Goal: Book appointment/travel/reservation

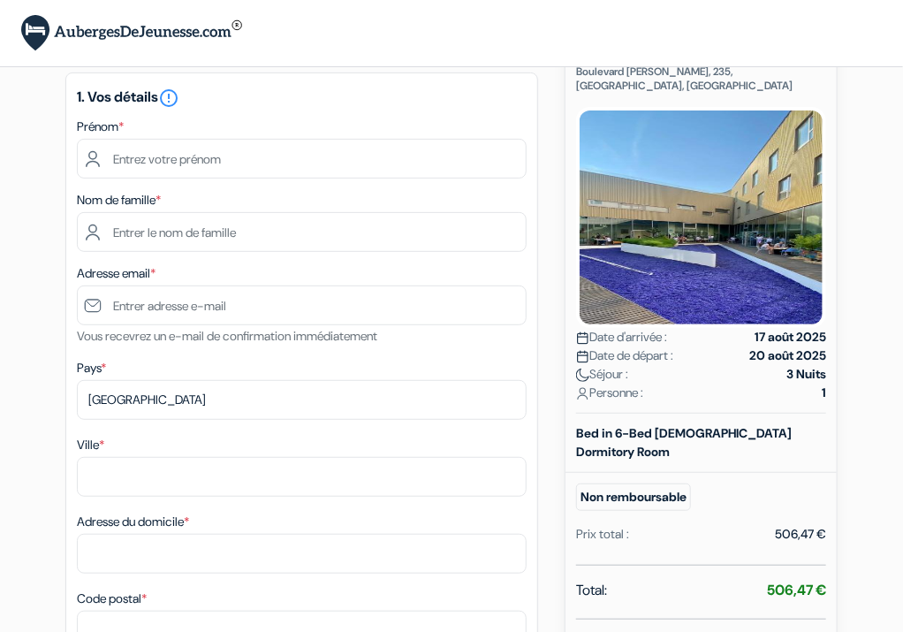
click at [792, 525] on div "506,47 €" at bounding box center [800, 534] width 51 height 19
drag, startPoint x: 792, startPoint y: 497, endPoint x: 743, endPoint y: 501, distance: 48.8
click at [743, 525] on div "Prix total : 506,47 €" at bounding box center [701, 534] width 250 height 19
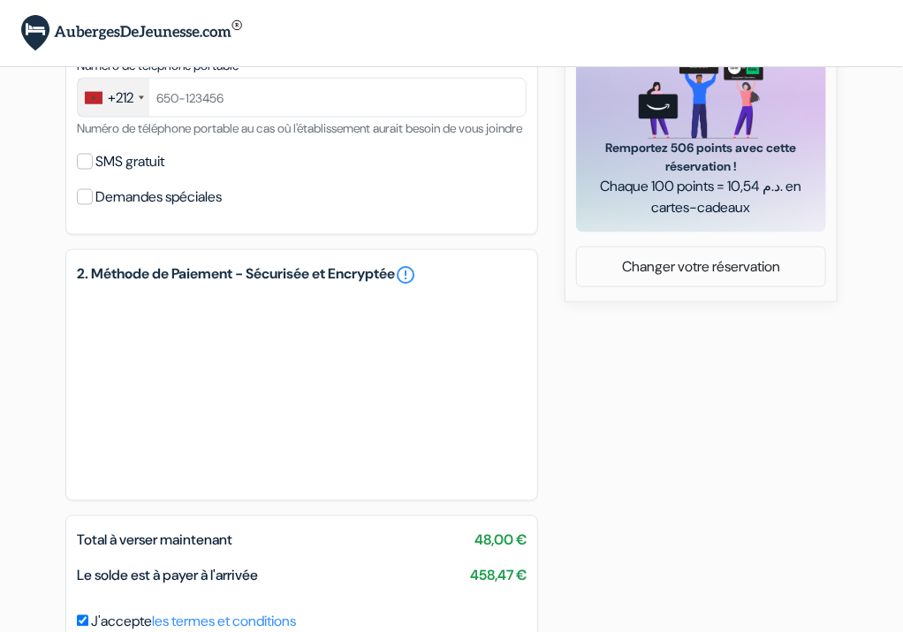
scroll to position [953, 0]
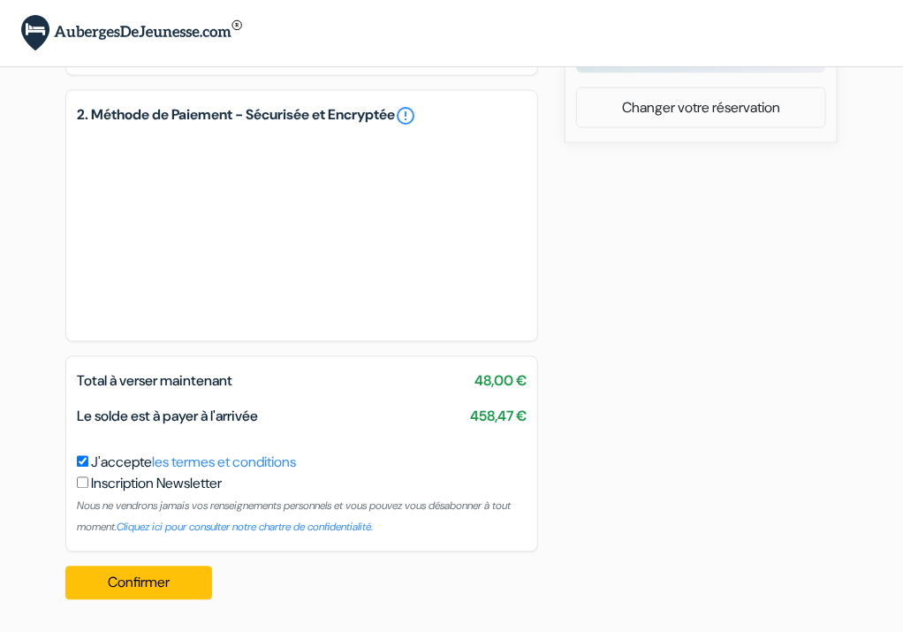
click at [487, 385] on span "48,00 €" at bounding box center [501, 381] width 52 height 21
drag, startPoint x: 487, startPoint y: 385, endPoint x: 430, endPoint y: 388, distance: 57.6
click at [430, 388] on div "Total à verser maintenant 48,00 €" at bounding box center [301, 381] width 471 height 21
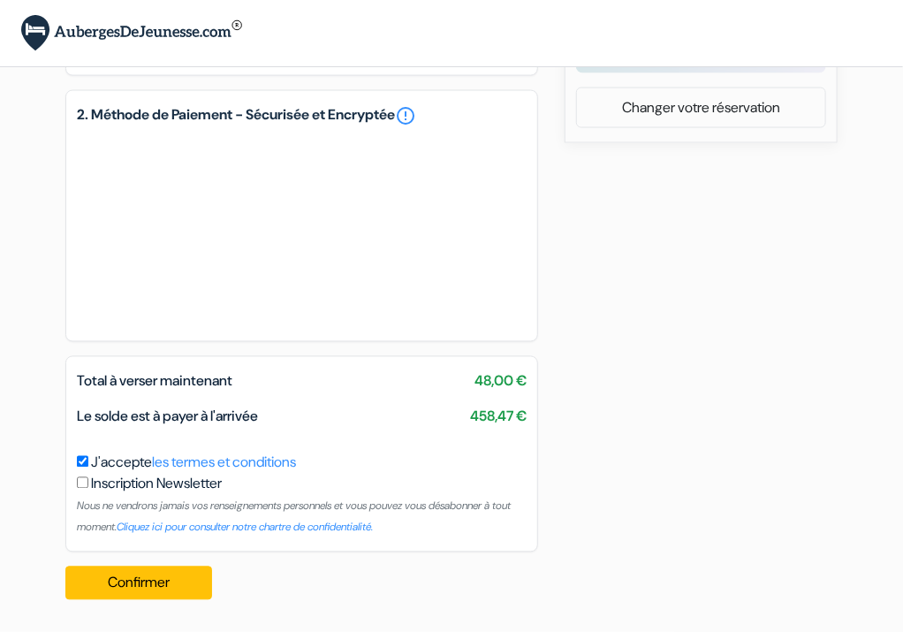
click at [519, 385] on span "48,00 €" at bounding box center [501, 381] width 52 height 21
drag, startPoint x: 519, startPoint y: 385, endPoint x: 412, endPoint y: 387, distance: 107.0
click at [412, 387] on div "Total à verser maintenant 48,00 €" at bounding box center [301, 381] width 471 height 21
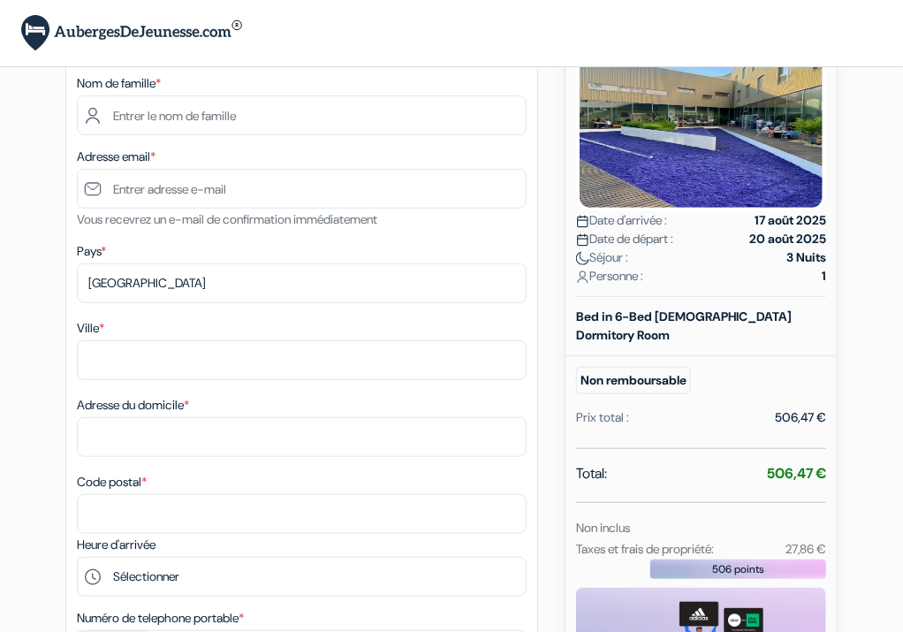
scroll to position [0, 0]
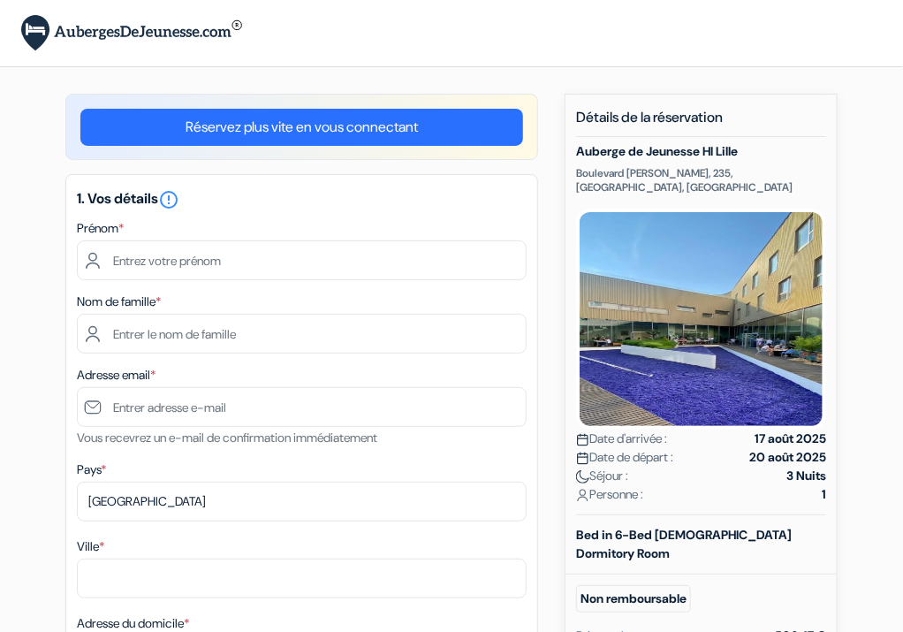
click at [148, 128] on link "Réservez plus vite en vous connectant" at bounding box center [301, 127] width 443 height 37
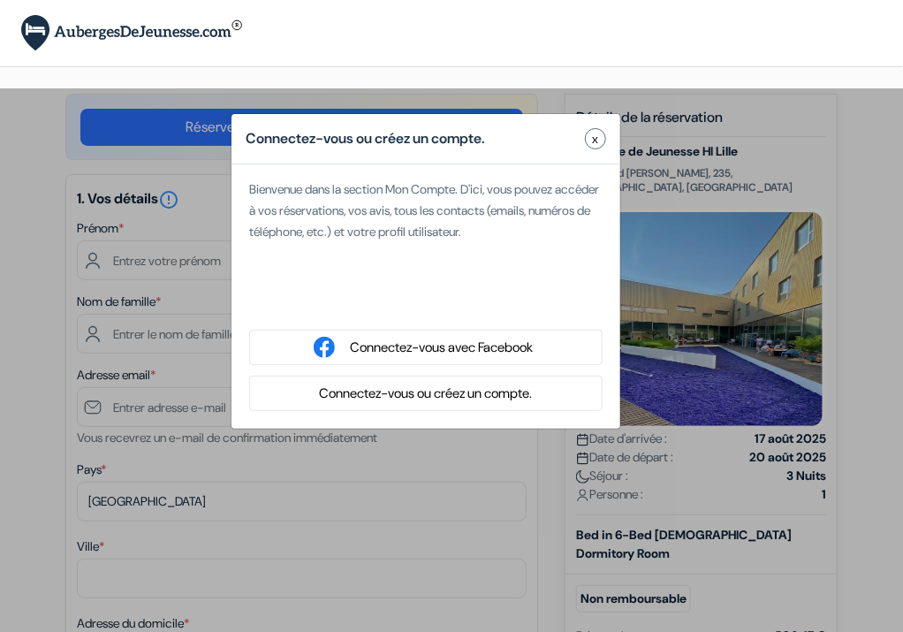
type input "[PERSON_NAME]"
type input "yassar"
type input "[EMAIL_ADDRESS][DOMAIN_NAME]"
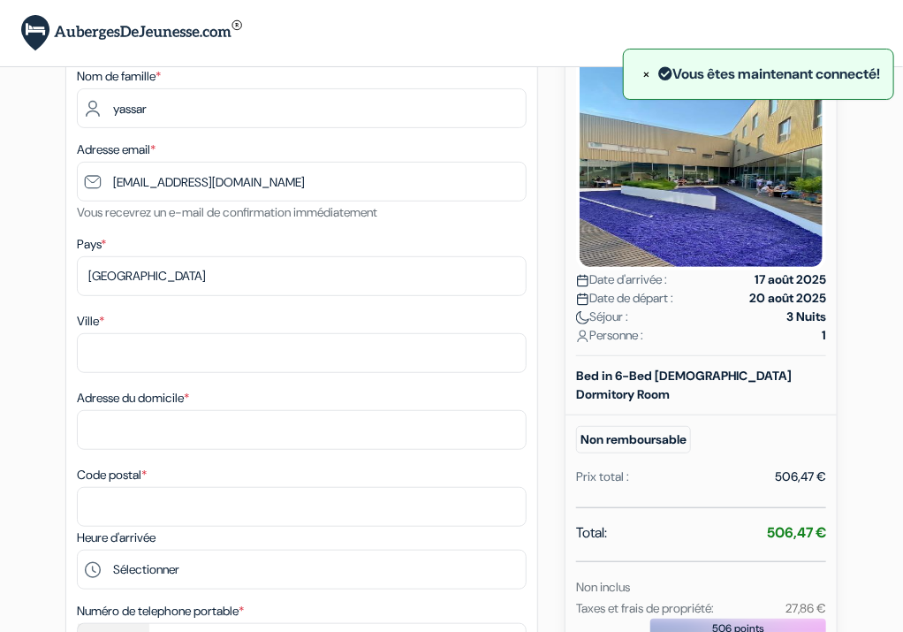
scroll to position [141, 0]
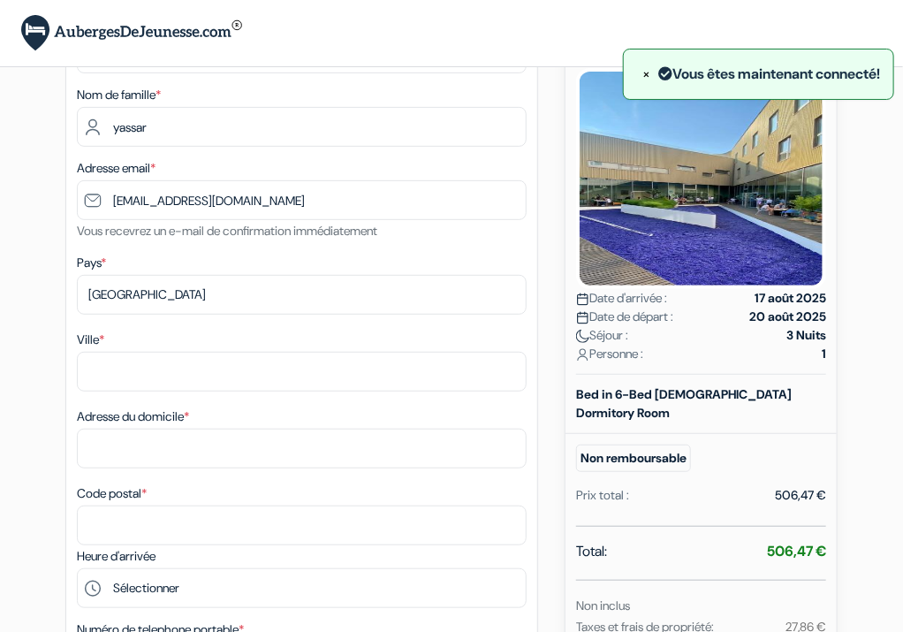
click at [632, 445] on small "Non remboursable" at bounding box center [633, 458] width 115 height 27
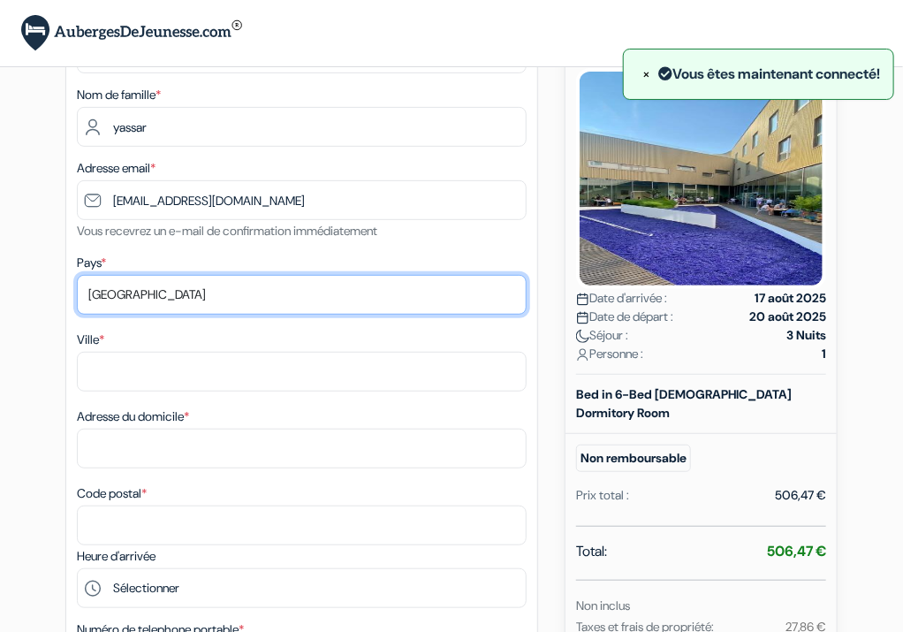
drag, startPoint x: 632, startPoint y: 425, endPoint x: 493, endPoint y: 298, distance: 188.3
click at [493, 298] on select "Selectionner le pays Abkhazie [GEOGRAPHIC_DATA] [GEOGRAPHIC_DATA] [GEOGRAPHIC_D…" at bounding box center [302, 295] width 450 height 40
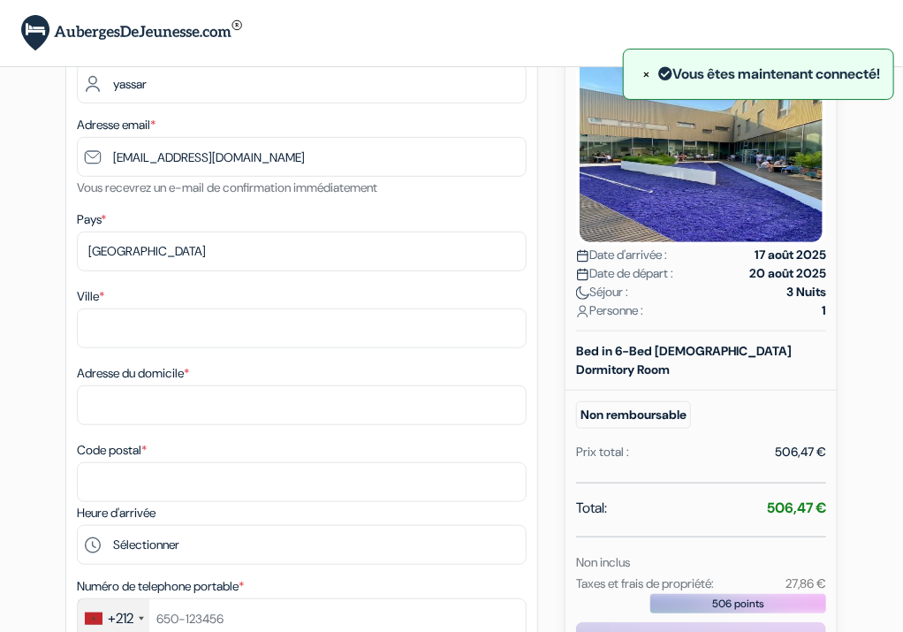
scroll to position [186, 0]
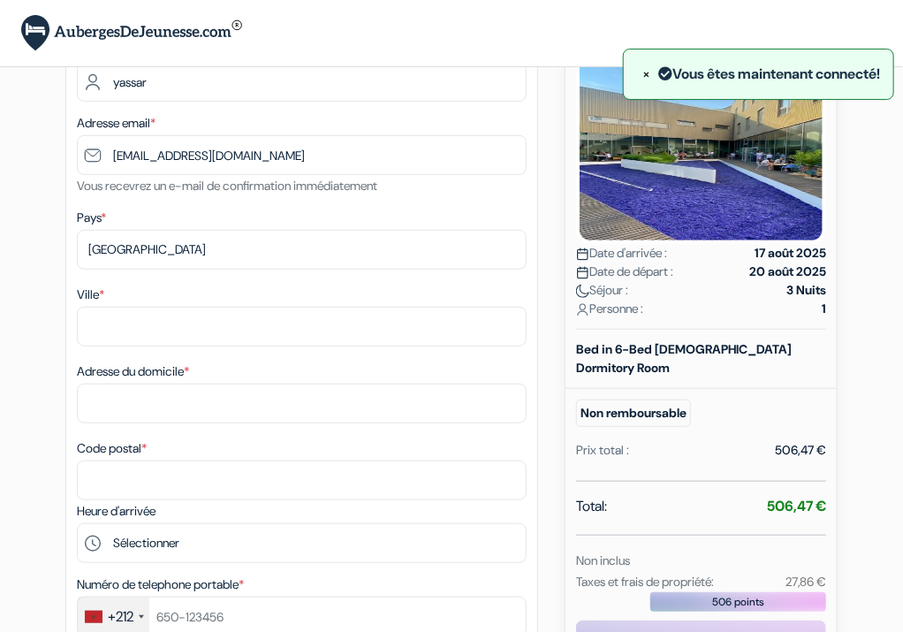
click at [247, 227] on div "Pays * Selectionner le pays Abkhazie [GEOGRAPHIC_DATA] [GEOGRAPHIC_DATA] [GEOGR…" at bounding box center [302, 238] width 450 height 63
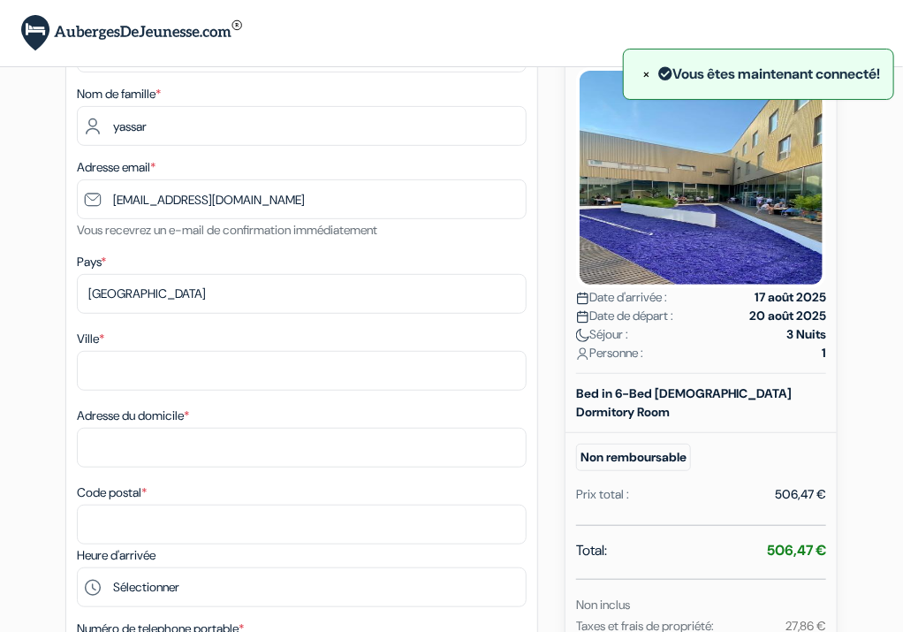
scroll to position [0, 0]
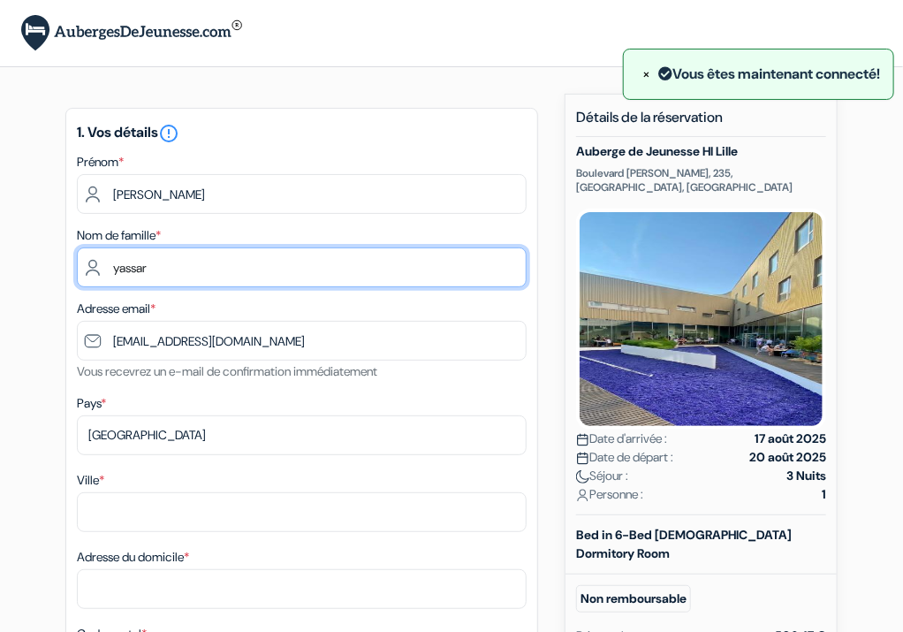
click at [153, 261] on input "yassar" at bounding box center [302, 267] width 450 height 40
type input "YASSAR"
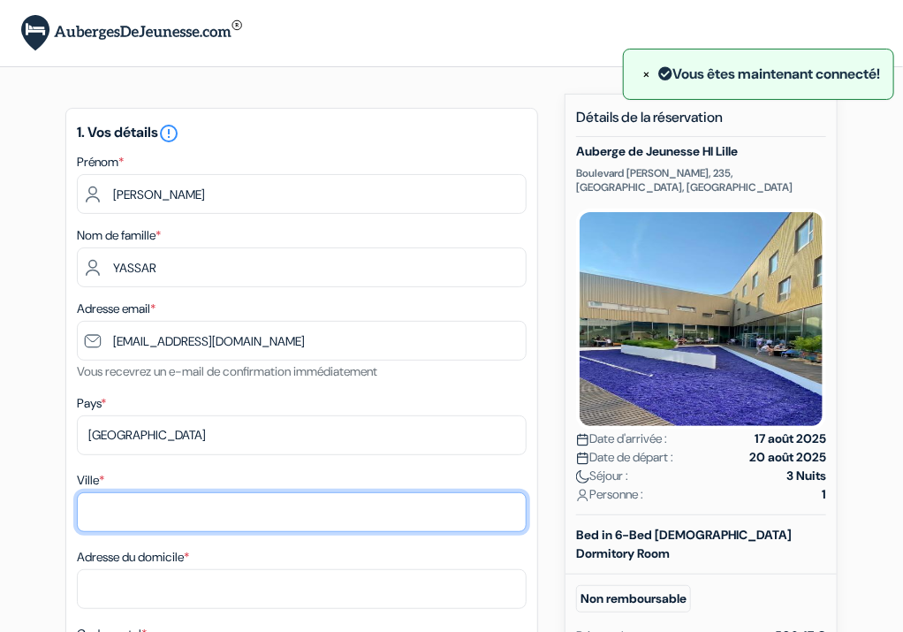
type input "Tanger"
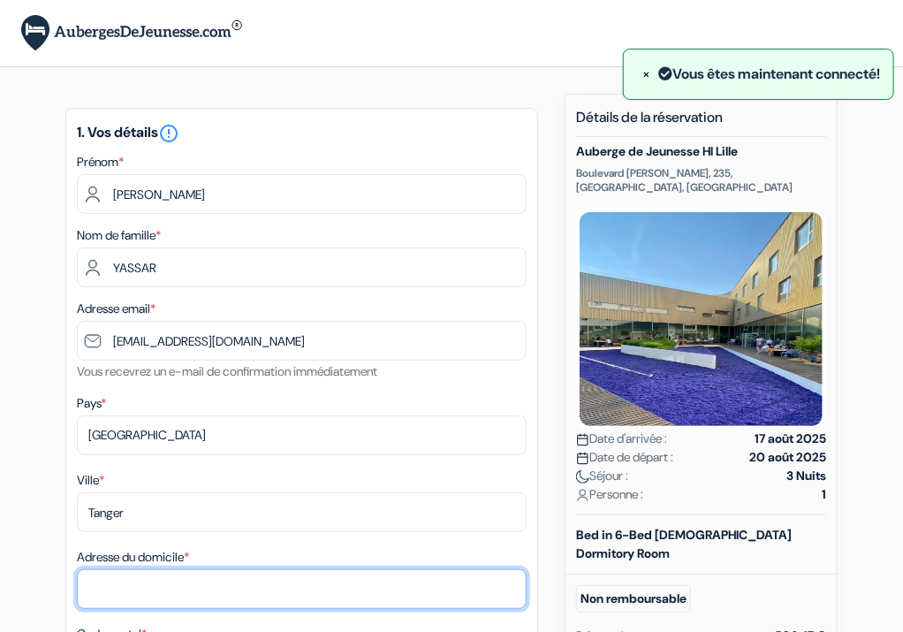
type input "Complexe Nakhil Golden B IMM 01 NR 30 [GEOGRAPHIC_DATA], [GEOGRAPHIC_DATA]"
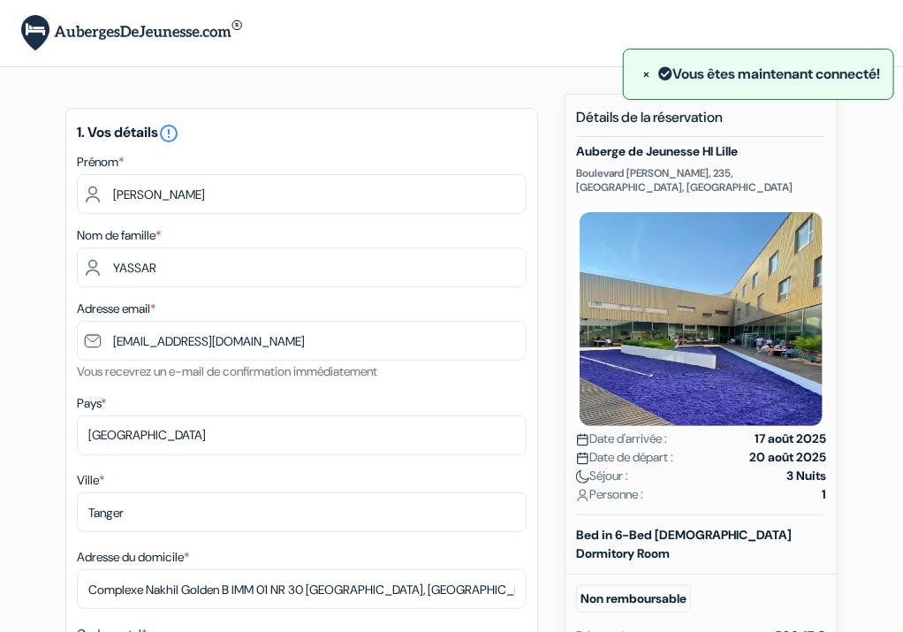
type input "0602800975"
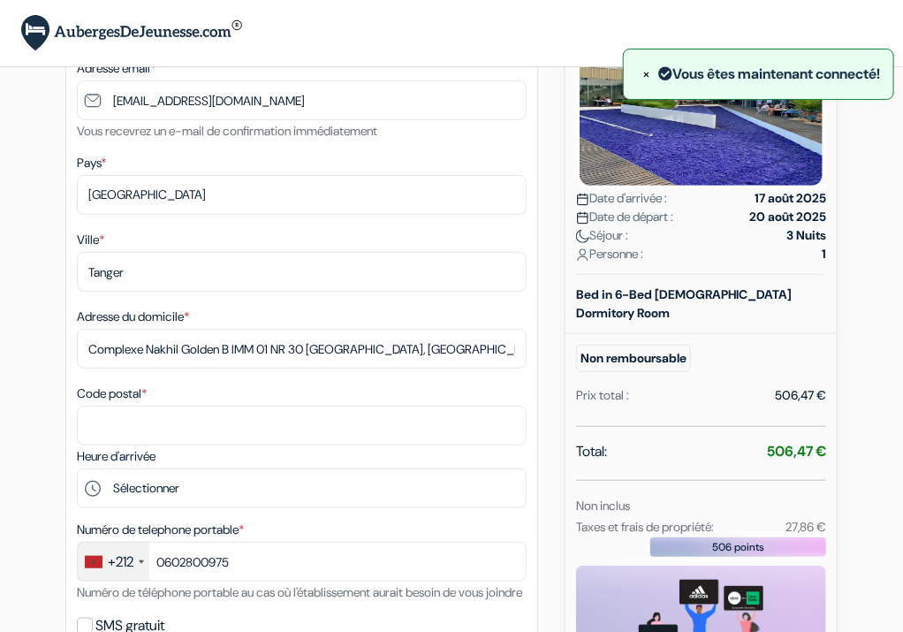
scroll to position [246, 0]
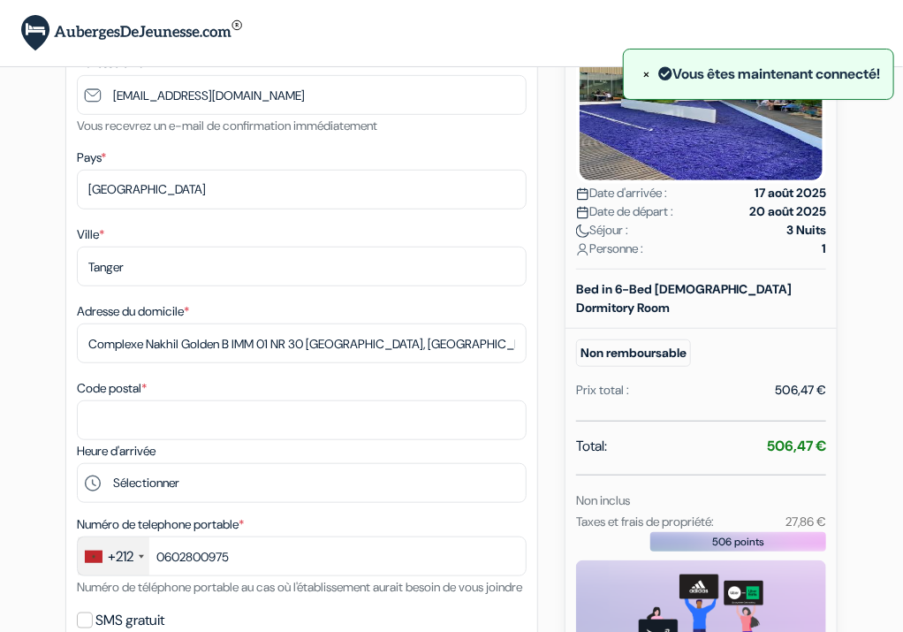
click at [185, 313] on label "Adresse du domicile *" at bounding box center [133, 311] width 112 height 19
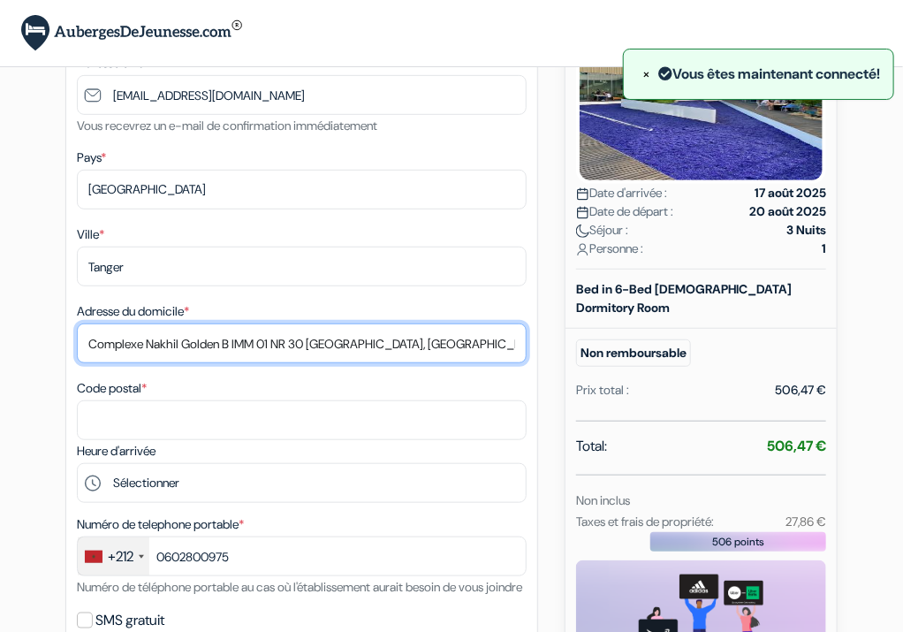
click at [185, 324] on input "Complexe Nakhil Golden B IMM 01 NR 30 [GEOGRAPHIC_DATA], [GEOGRAPHIC_DATA]" at bounding box center [302, 344] width 450 height 40
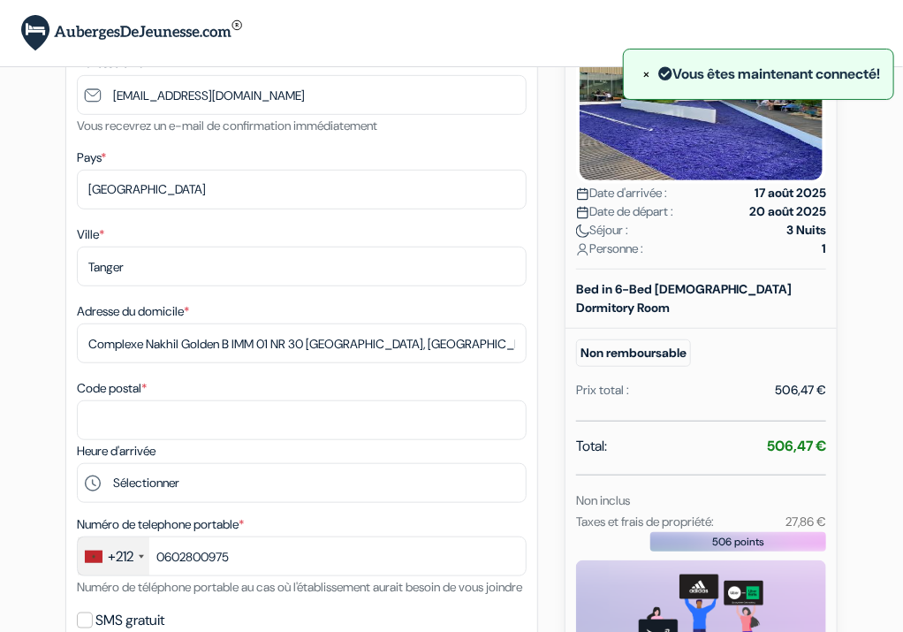
click at [185, 313] on label "Adresse du domicile *" at bounding box center [133, 311] width 112 height 19
click at [185, 324] on input "Complexe Nakhil Golden B IMM 01 NR 30 [GEOGRAPHIC_DATA], [GEOGRAPHIC_DATA]" at bounding box center [302, 344] width 450 height 40
copy label "domicile"
click at [332, 370] on div "Ville * Tanger Adresse du domicile * [GEOGRAPHIC_DATA] IMM [GEOGRAPHIC_DATA], […" at bounding box center [302, 332] width 450 height 217
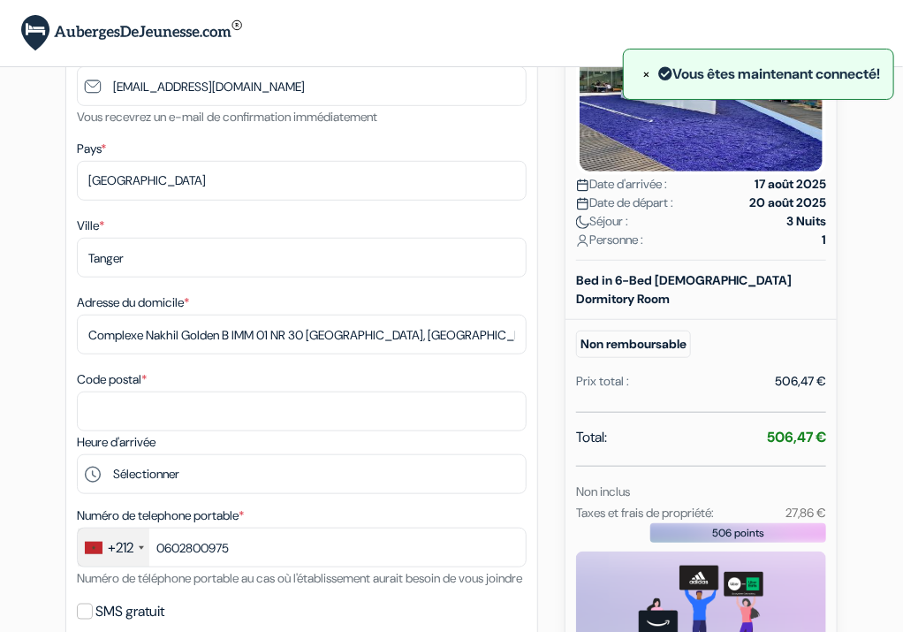
scroll to position [255, 0]
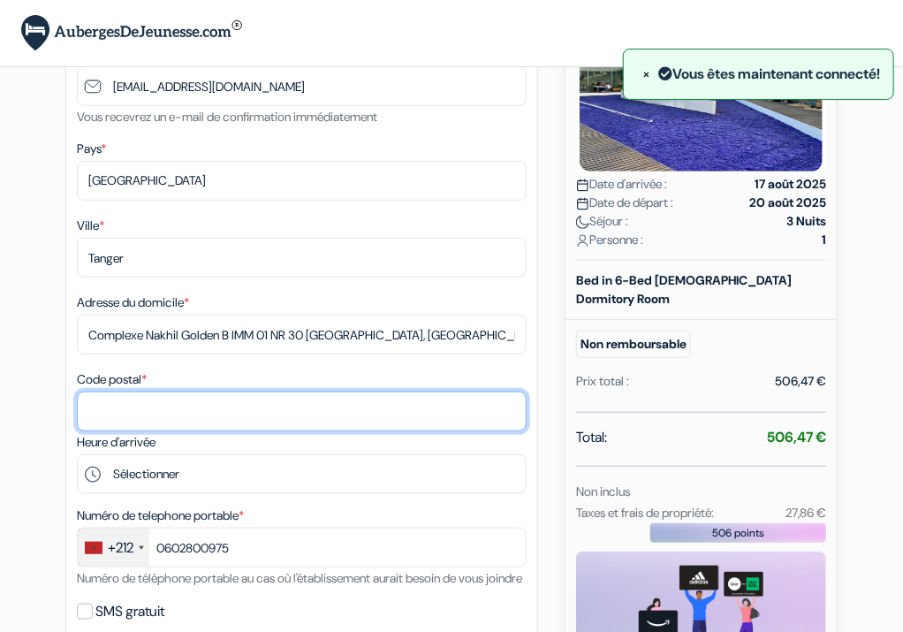
click at [247, 401] on input "Code postal *" at bounding box center [302, 412] width 450 height 40
type input "90000"
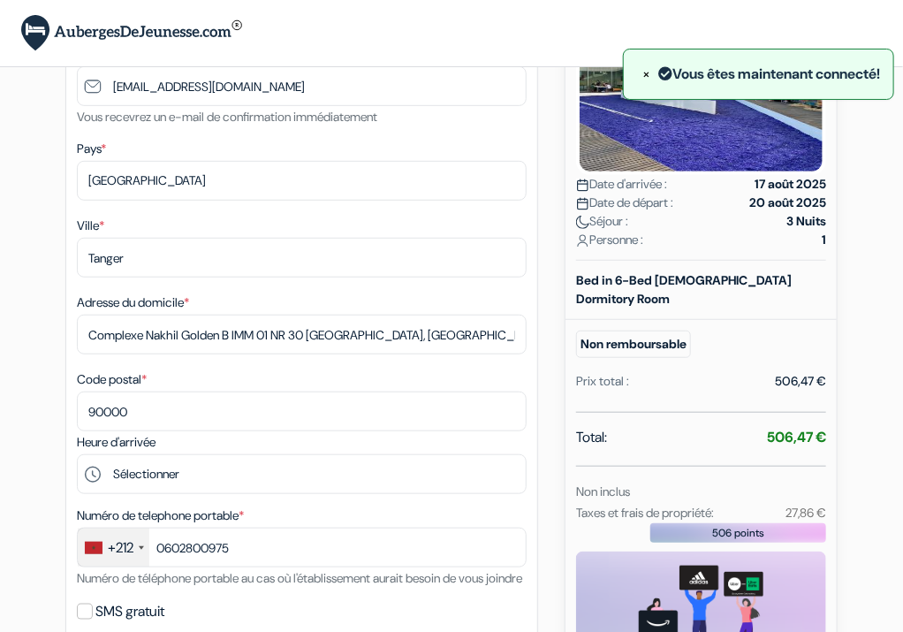
click at [57, 403] on div "add_box Auberge de Jeunesse HI Lille Boulevard [PERSON_NAME], 235, [GEOGRAPHIC_…" at bounding box center [451, 531] width 849 height 1384
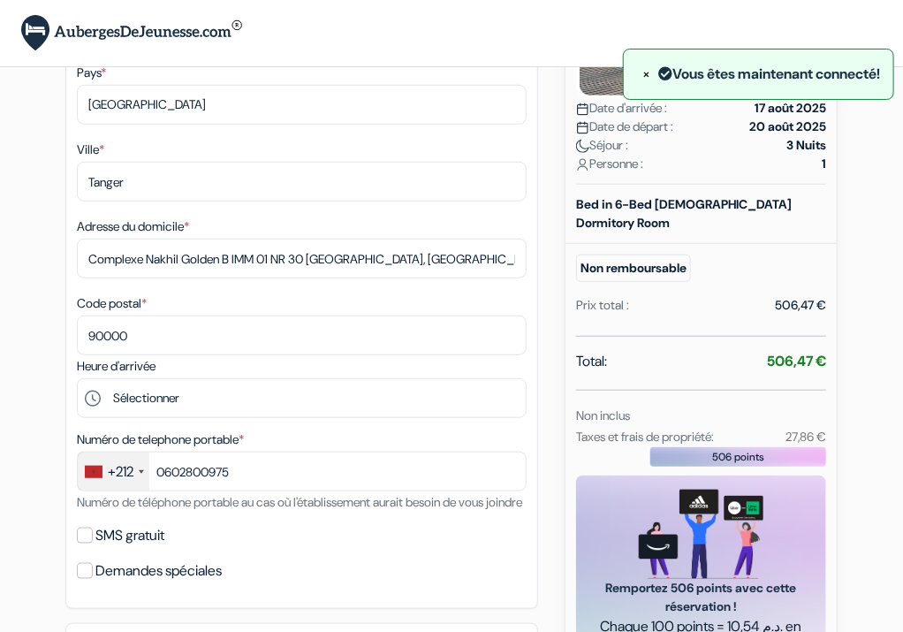
scroll to position [331, 0]
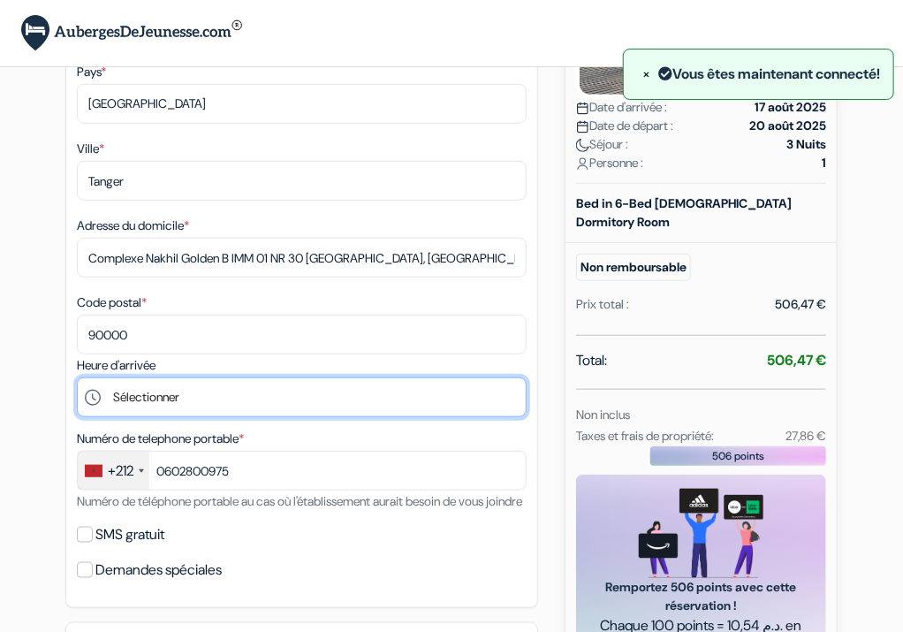
click at [159, 395] on select "Sélectionner 15:00 16:00 17:00 18:00 19:00 20:00 21:00 22:00 23:00" at bounding box center [302, 397] width 450 height 40
select select "15"
click at [77, 379] on select "Sélectionner 15:00 16:00 17:00 18:00 19:00 20:00 21:00 22:00 23:00" at bounding box center [302, 397] width 450 height 40
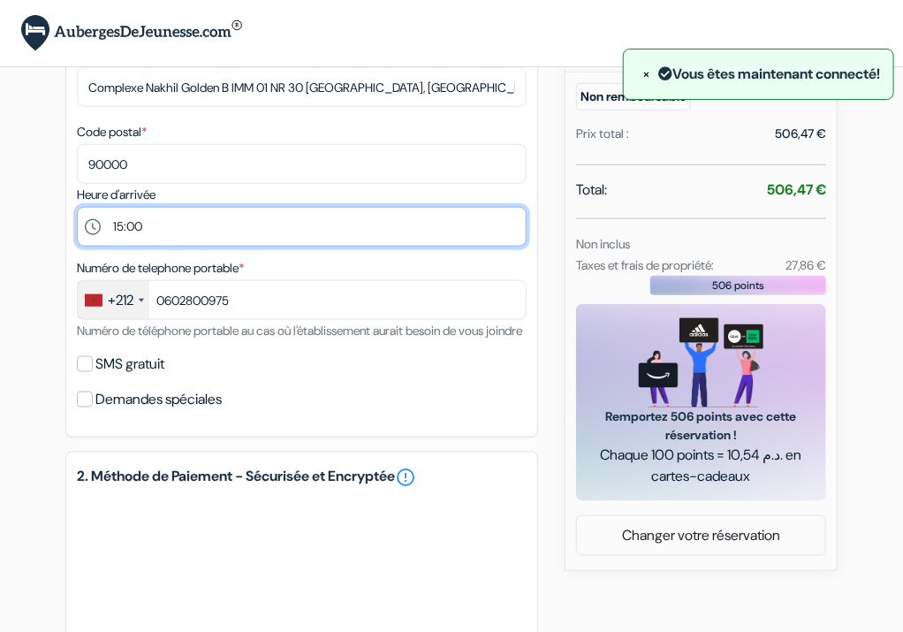
scroll to position [505, 0]
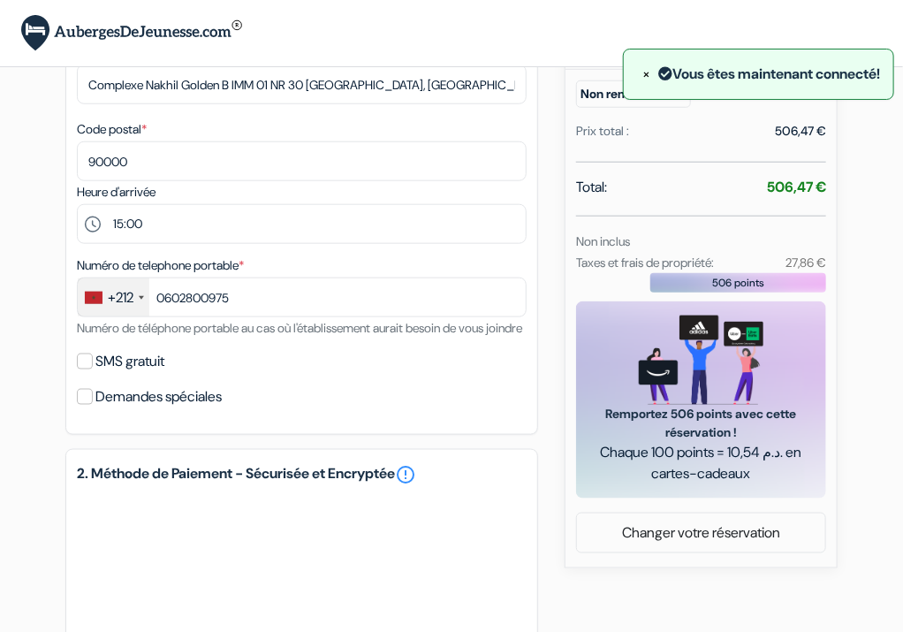
click at [117, 374] on label "SMS gratuit" at bounding box center [129, 361] width 69 height 25
click at [93, 369] on input "SMS gratuit" at bounding box center [85, 362] width 16 height 16
checkbox input "true"
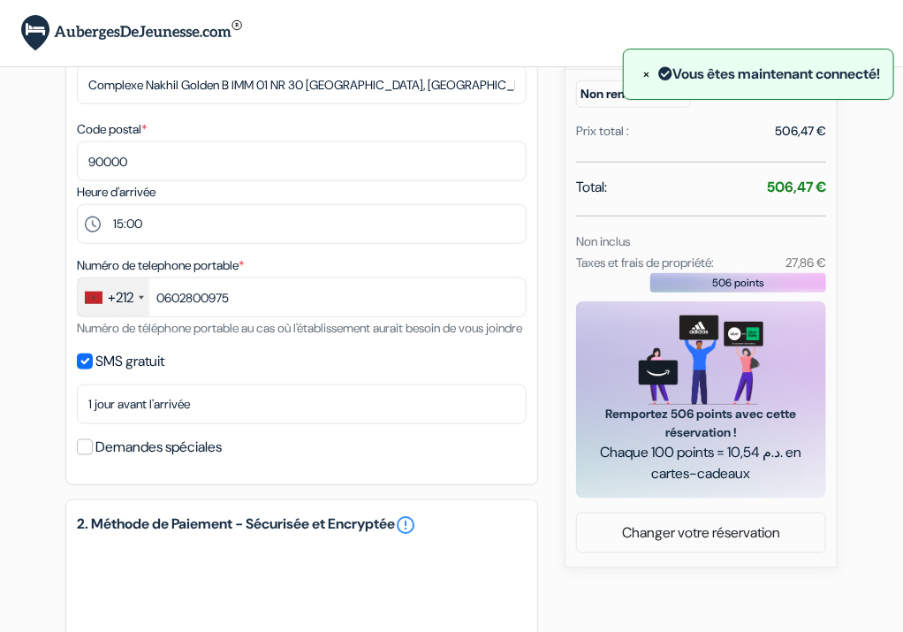
click at [105, 460] on label "Demandes spéciales" at bounding box center [158, 447] width 126 height 25
click at [93, 455] on input "Demandes spéciales" at bounding box center [85, 447] width 16 height 16
checkbox input "true"
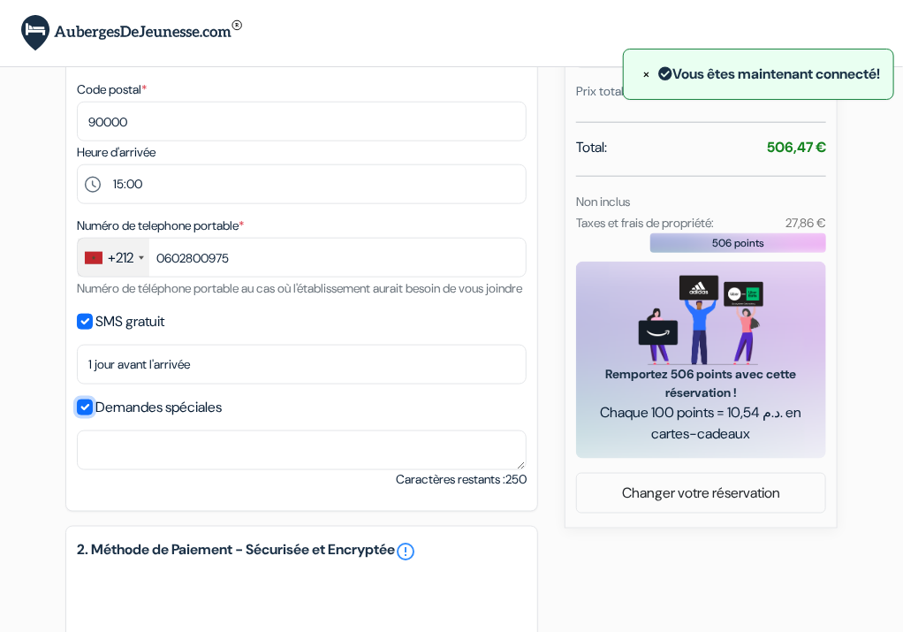
scroll to position [547, 0]
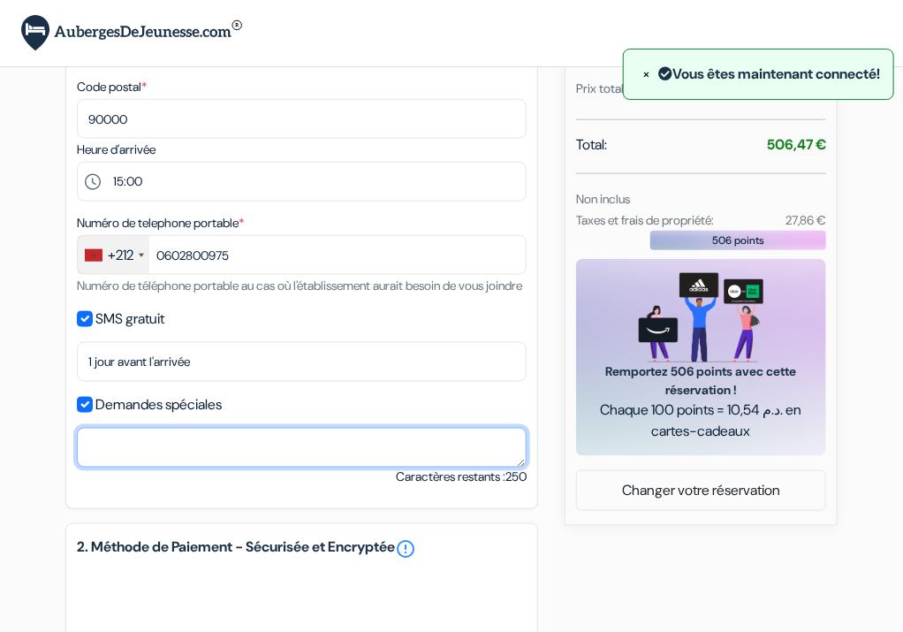
click at [109, 468] on textarea at bounding box center [302, 448] width 450 height 40
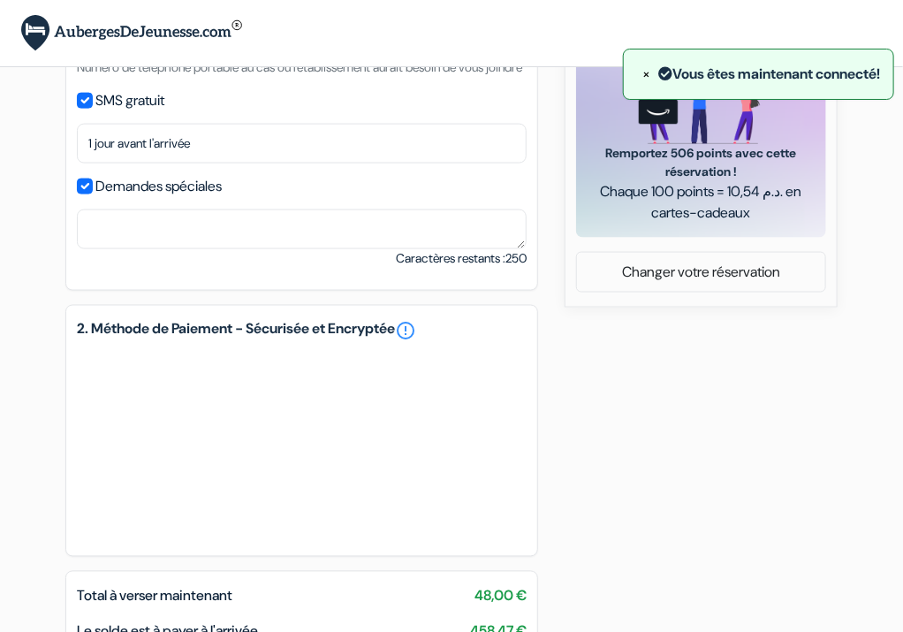
scroll to position [762, 0]
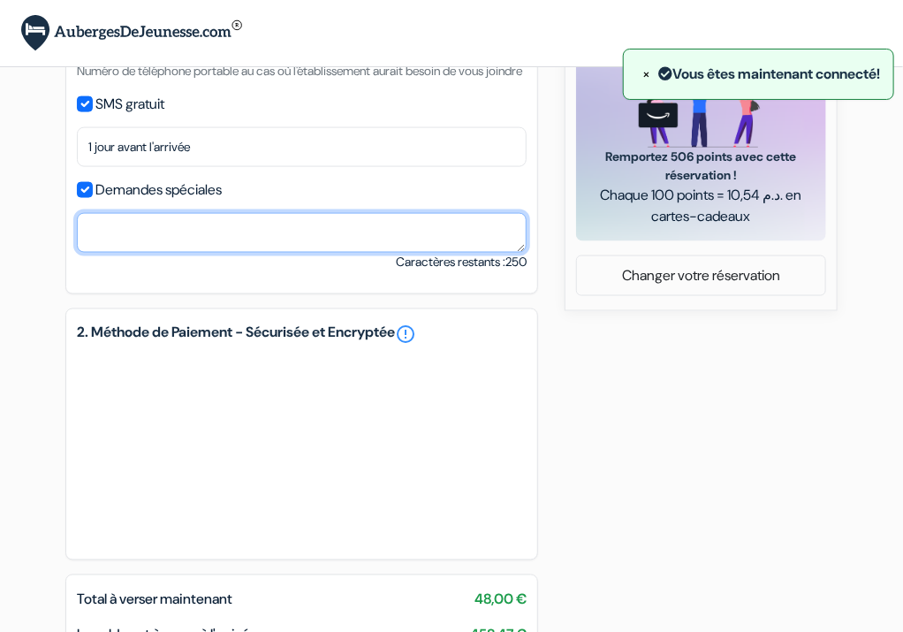
click at [209, 253] on textarea at bounding box center [302, 233] width 450 height 40
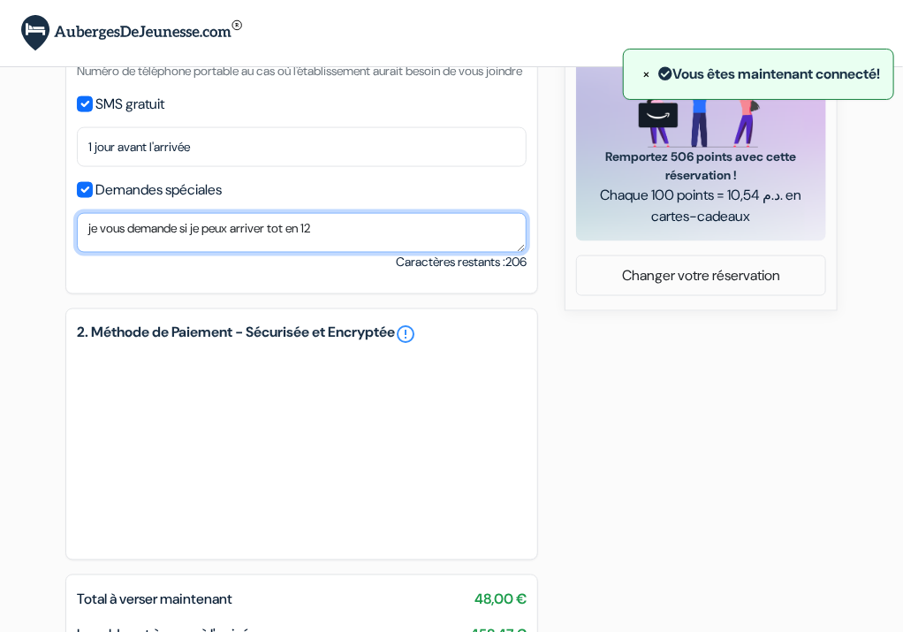
click at [361, 249] on textarea "je vous demande si je peux arriver tot en 12" at bounding box center [302, 233] width 450 height 40
click at [361, 249] on textarea "je vous demande si je peux arriver tot en h" at bounding box center [302, 233] width 450 height 40
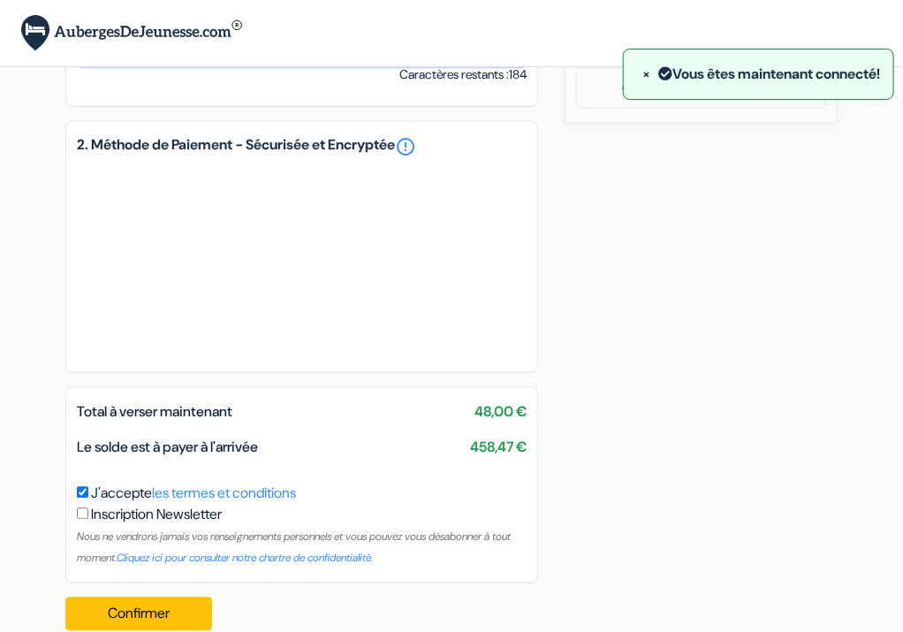
scroll to position [1003, 0]
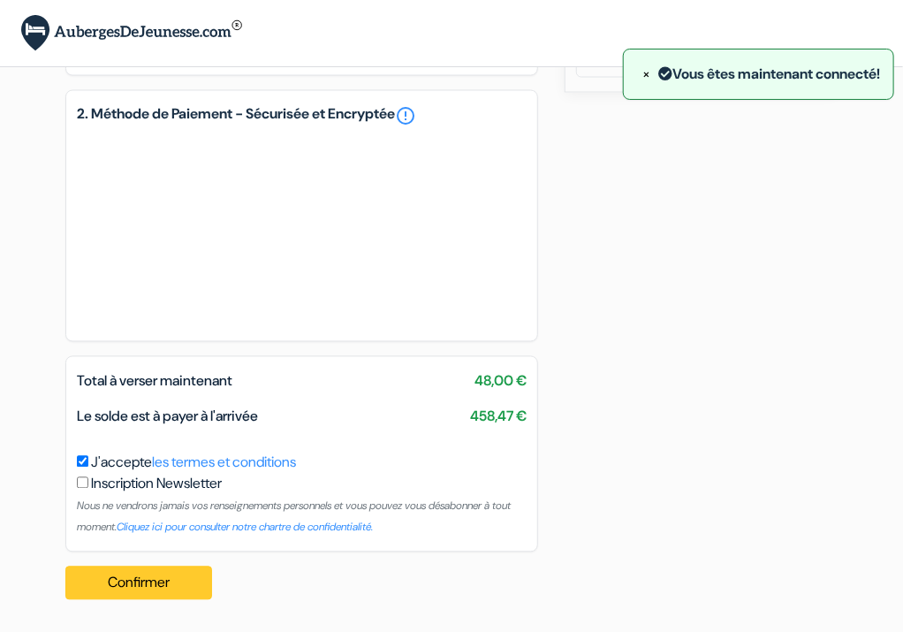
type textarea "je vous demande si je peux arriver tot en 12heures du matin, merci"
click at [158, 582] on button "Confirmer Loading..." at bounding box center [138, 584] width 147 height 34
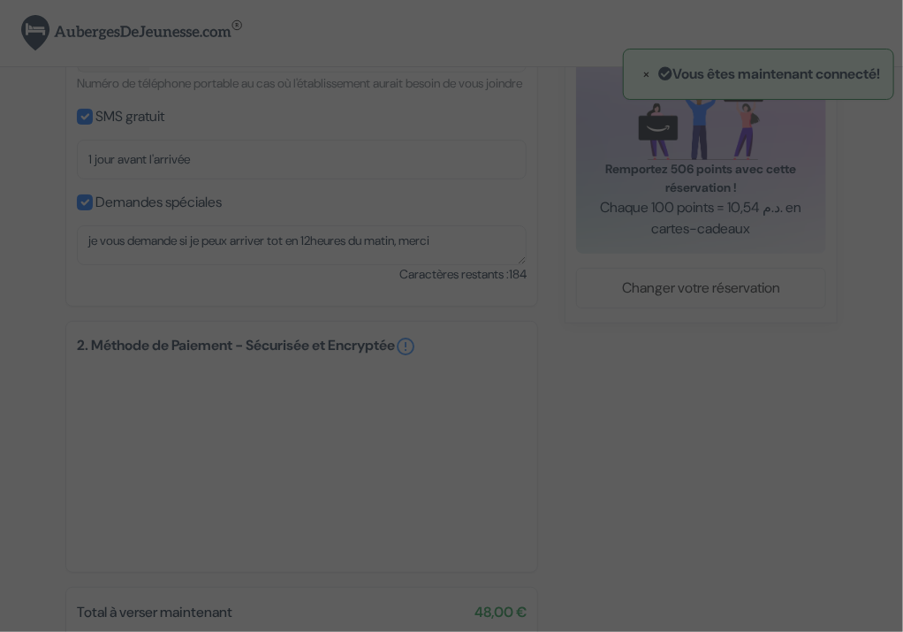
scroll to position [293, 0]
